Goal: Information Seeking & Learning: Check status

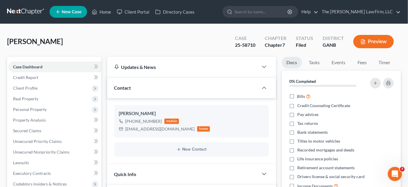
click at [264, 9] on input "search" at bounding box center [262, 11] width 54 height 11
type input "driver"
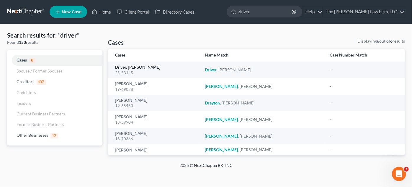
click at [138, 67] on link "Driver, [PERSON_NAME]" at bounding box center [137, 67] width 45 height 4
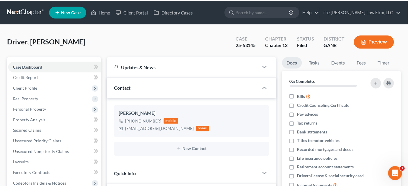
scroll to position [90, 0]
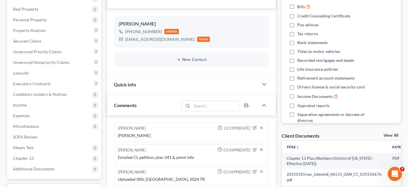
click at [24, 125] on span "Miscellaneous" at bounding box center [26, 125] width 26 height 5
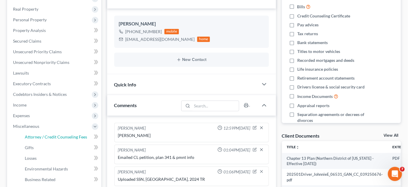
click at [37, 136] on span "Attorney / Credit Counseling Fees" at bounding box center [56, 136] width 62 height 5
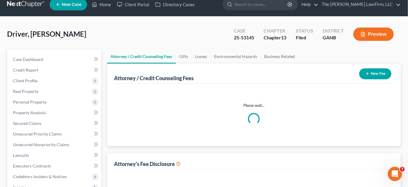
select select "2"
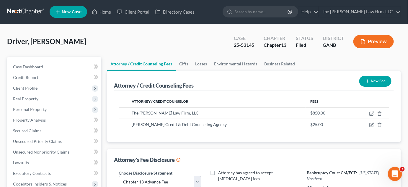
click at [155, 38] on div "Driver, [PERSON_NAME] Upgraded Case 25-53145 Chapter Chapter 13 Status Filed Di…" at bounding box center [204, 44] width 394 height 26
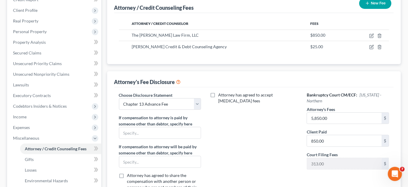
scroll to position [90, 0]
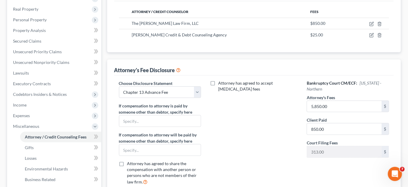
drag, startPoint x: 2, startPoint y: 21, endPoint x: 5, endPoint y: 23, distance: 3.6
click at [2, 21] on div "Driver, [PERSON_NAME] Upgraded Case 25-53145 Chapter Chapter 13 Status Filed Di…" at bounding box center [204, 105] width 408 height 343
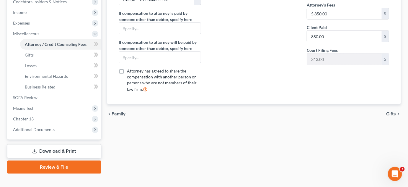
scroll to position [191, 0]
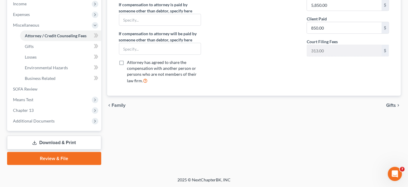
click at [31, 108] on span "Chapter 13" at bounding box center [23, 110] width 21 height 5
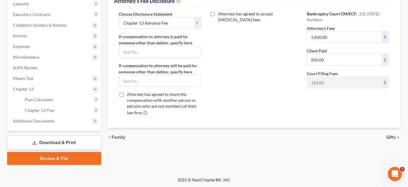
click at [36, 119] on span "Additional Documents" at bounding box center [34, 120] width 42 height 5
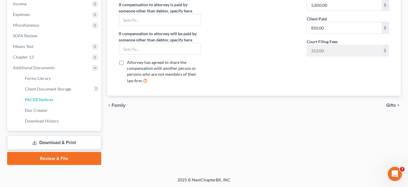
click at [50, 100] on span "PACER Notices" at bounding box center [39, 99] width 28 height 5
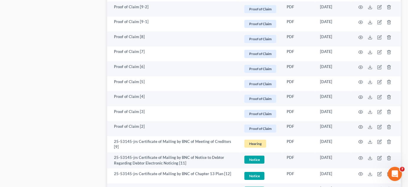
scroll to position [716, 0]
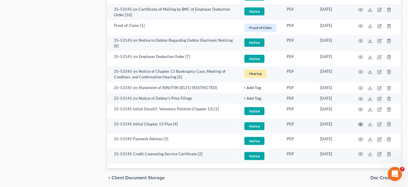
click at [361, 123] on icon "button" at bounding box center [361, 124] width 5 height 5
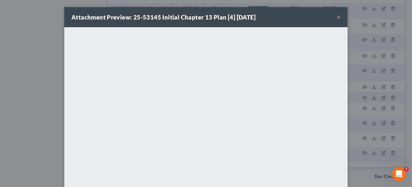
click at [37, 87] on div "Attachment Preview: 25-53145 Initial Chapter 13 Plan [4] [DATE] × <object ng-at…" at bounding box center [206, 93] width 412 height 187
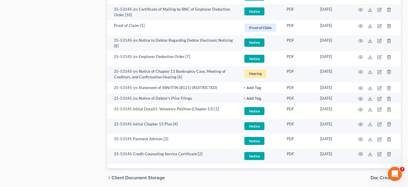
drag, startPoint x: 0, startPoint y: 35, endPoint x: 32, endPoint y: 16, distance: 36.8
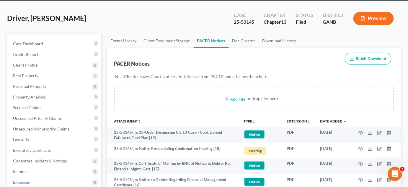
scroll to position [0, 0]
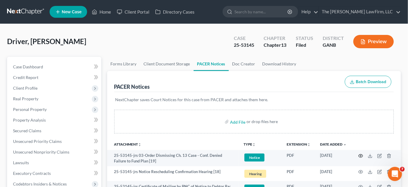
click at [361, 155] on circle "button" at bounding box center [360, 155] width 1 height 1
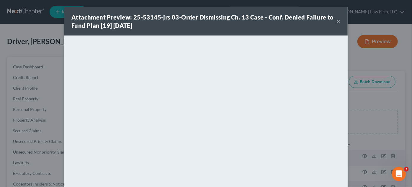
click at [373, 105] on div "Attachment Preview: 25-53145-jrs 03-Order Dismissing Ch. 13 Case - Conf. Denied…" at bounding box center [206, 93] width 412 height 187
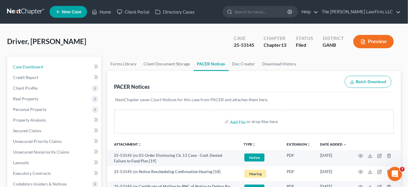
click at [35, 70] on link "Case Dashboard" at bounding box center [54, 66] width 93 height 11
click at [35, 64] on span "Case Dashboard" at bounding box center [28, 66] width 30 height 5
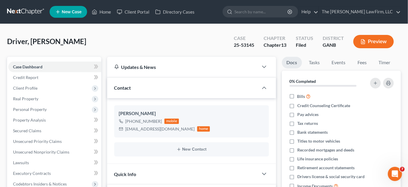
scroll to position [90, 0]
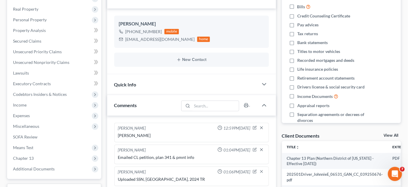
click at [36, 169] on span "Additional Documents" at bounding box center [34, 168] width 42 height 5
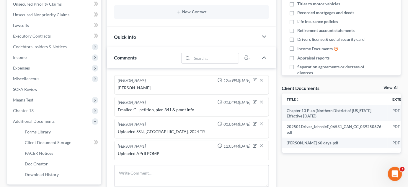
scroll to position [179, 0]
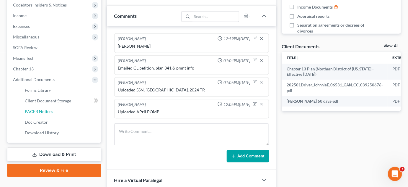
click at [47, 112] on span "PACER Notices" at bounding box center [39, 111] width 28 height 5
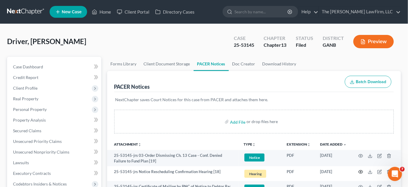
click at [360, 172] on icon "button" at bounding box center [361, 171] width 5 height 5
